Goal: Information Seeking & Learning: Learn about a topic

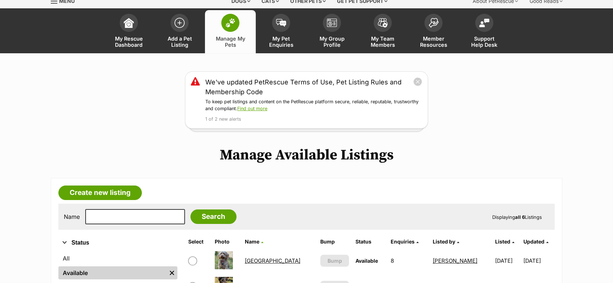
scroll to position [121, 0]
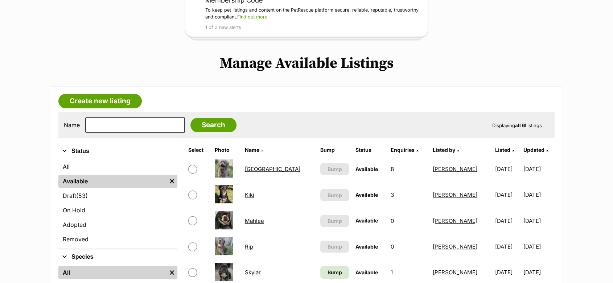
click at [254, 195] on link "Kiki" at bounding box center [249, 195] width 9 height 7
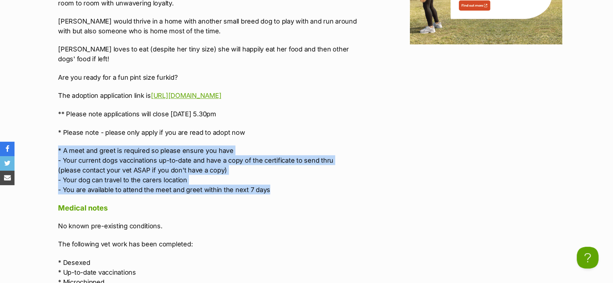
drag, startPoint x: 270, startPoint y: 169, endPoint x: 59, endPoint y: 131, distance: 213.8
click at [59, 145] on p "* A meet and greet is required so please ensure you have - Your current dogs va…" at bounding box center [208, 169] width 300 height 49
copy p "* A meet and greet is required so please ensure you have - Your current dogs va…"
